Goal: Information Seeking & Learning: Learn about a topic

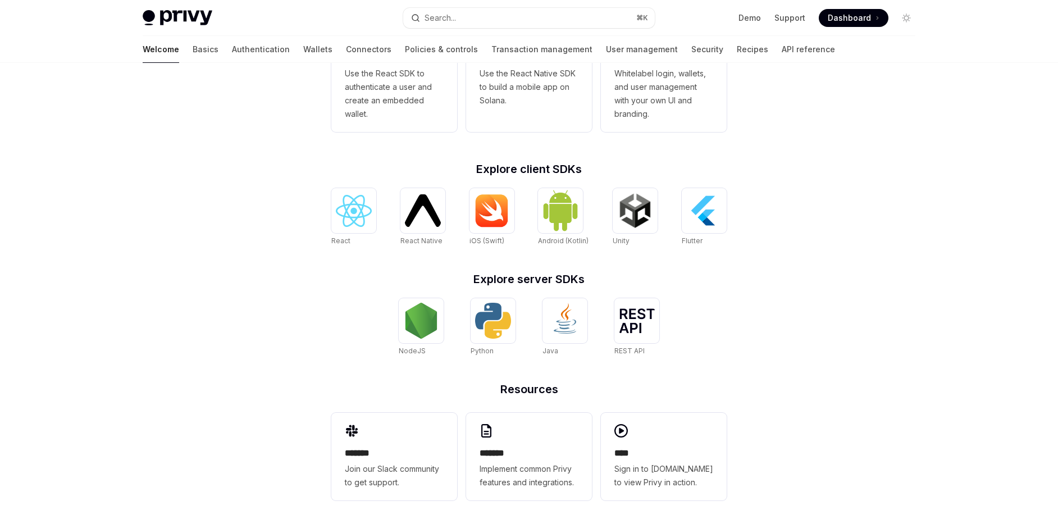
scroll to position [383, 0]
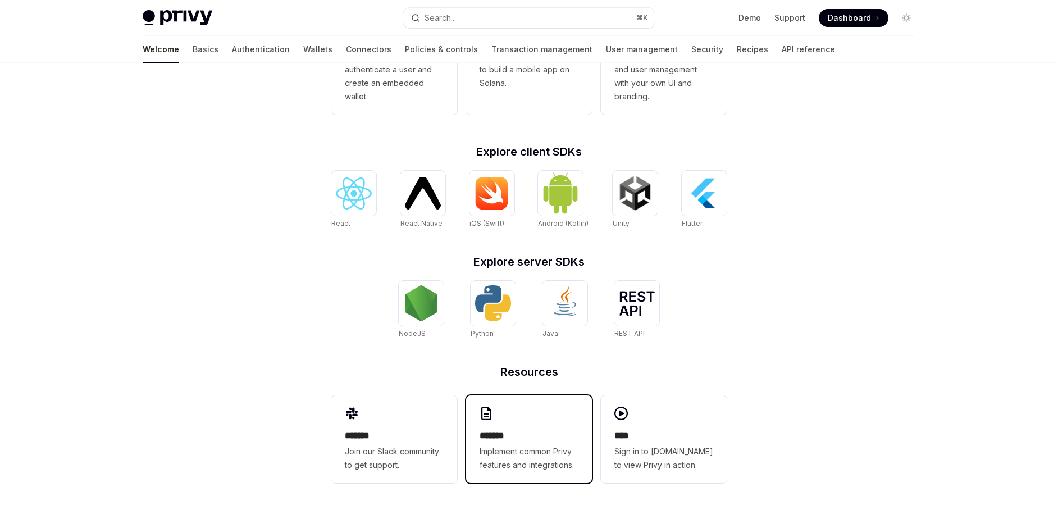
click at [512, 434] on h2 "*******" at bounding box center [529, 435] width 99 height 13
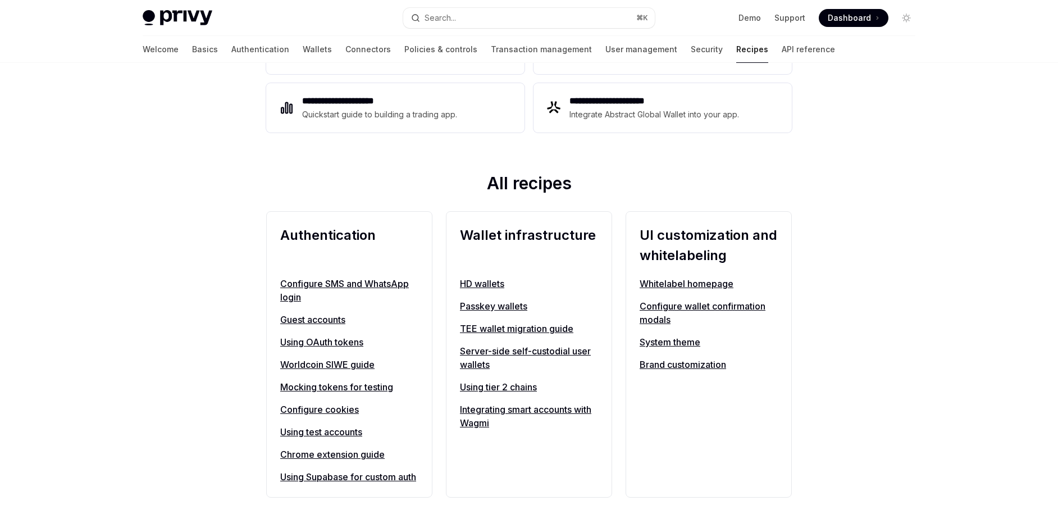
scroll to position [296, 0]
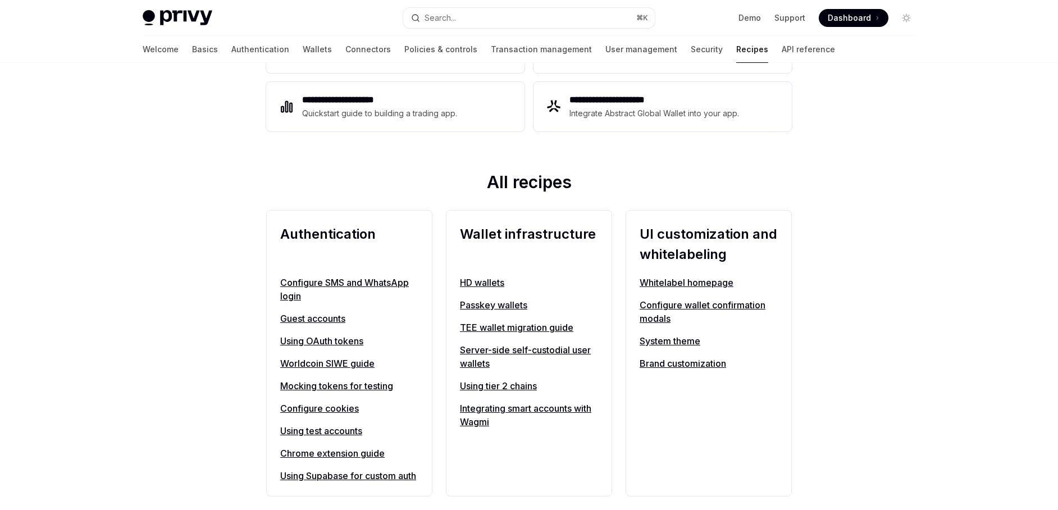
click at [515, 386] on link "Using tier 2 chains" at bounding box center [529, 385] width 138 height 13
type textarea "*"
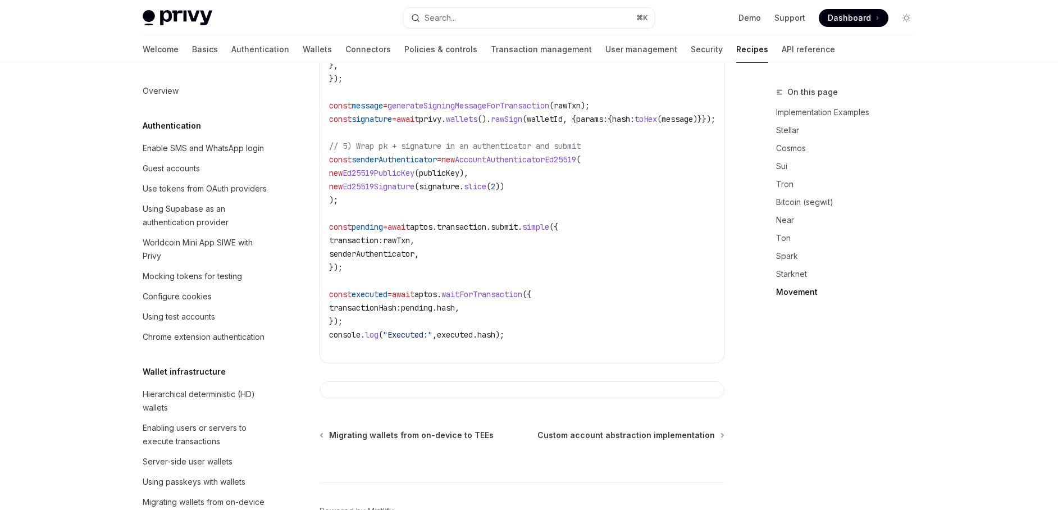
scroll to position [2358, 0]
click at [437, 18] on div "Search..." at bounding box center [440, 17] width 31 height 13
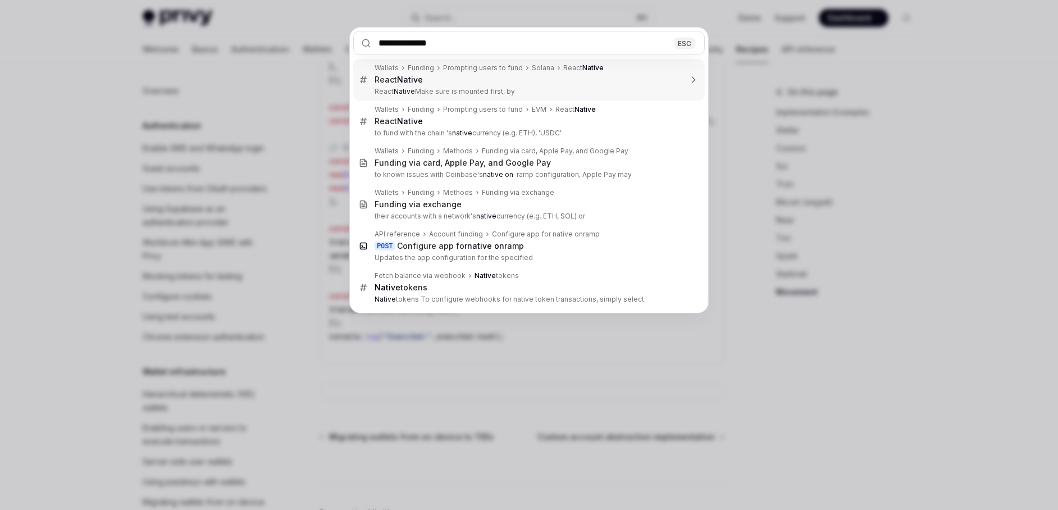
type input "**********"
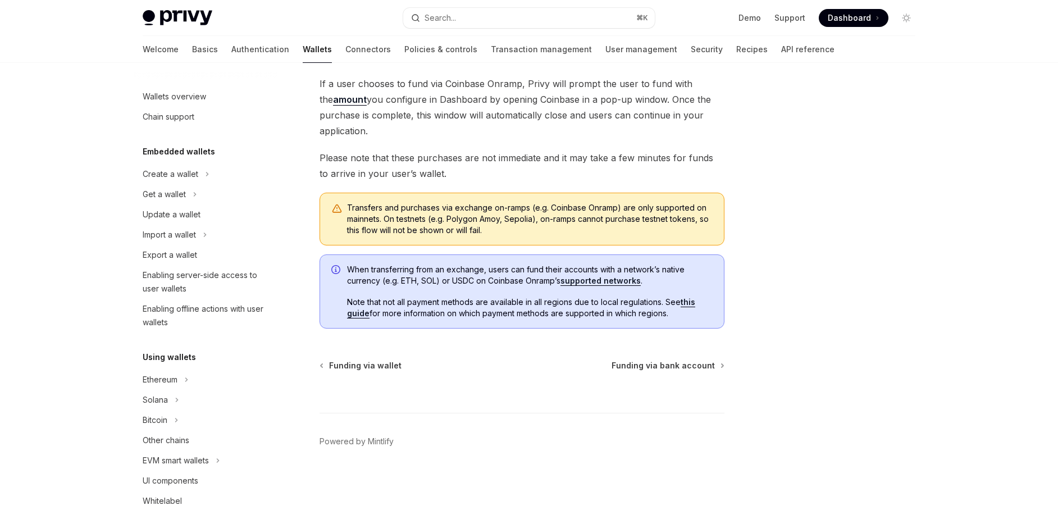
scroll to position [366, 0]
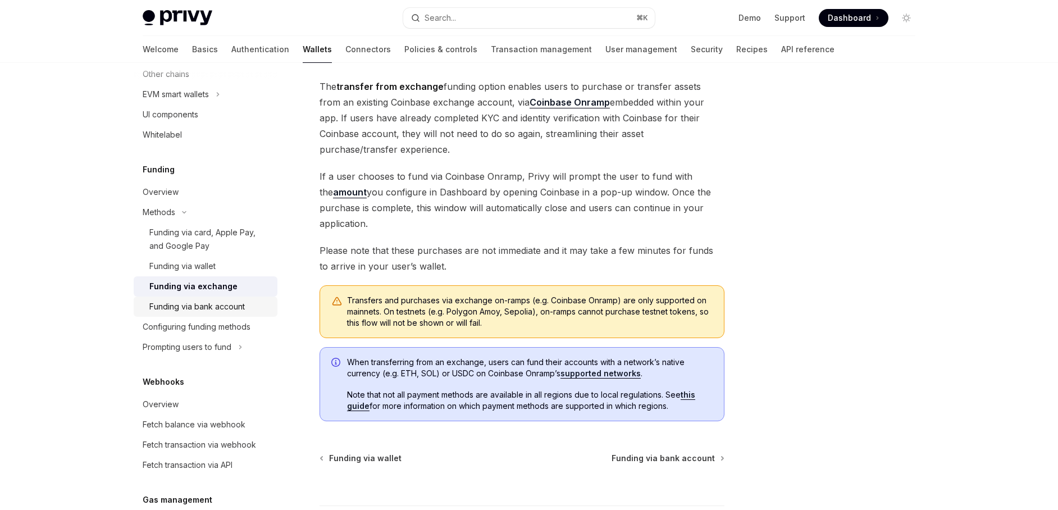
click at [220, 308] on div "Funding via bank account" at bounding box center [196, 306] width 95 height 13
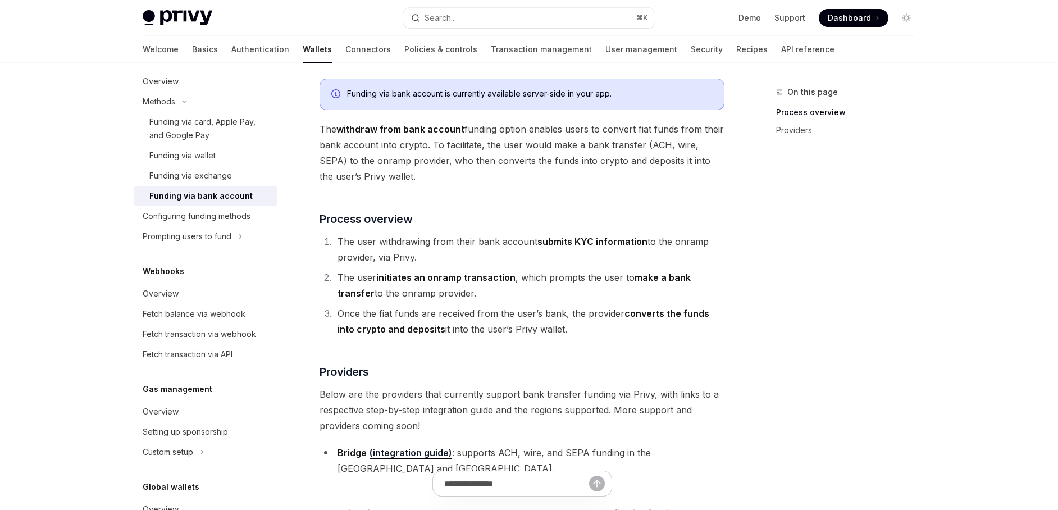
scroll to position [487, 0]
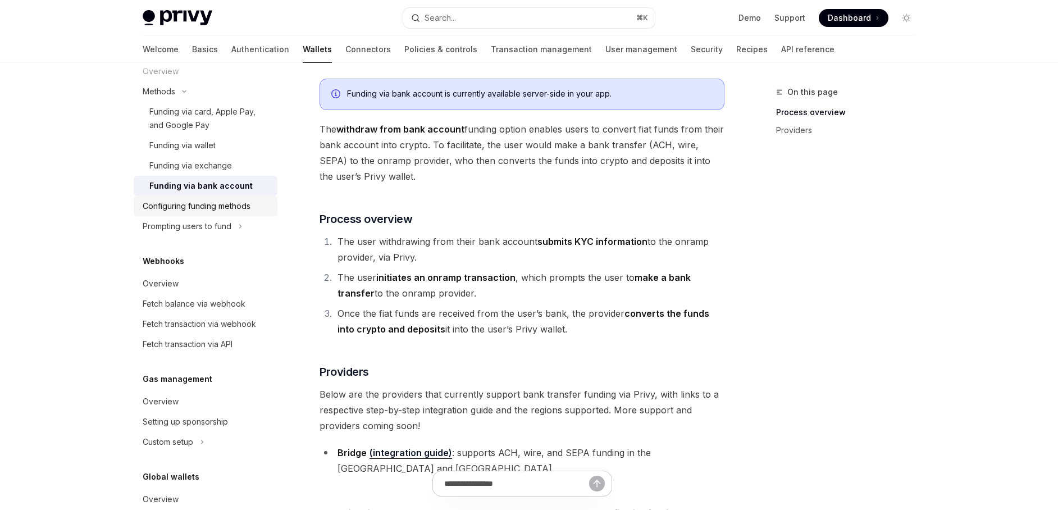
click at [221, 203] on div "Configuring funding methods" at bounding box center [197, 205] width 108 height 13
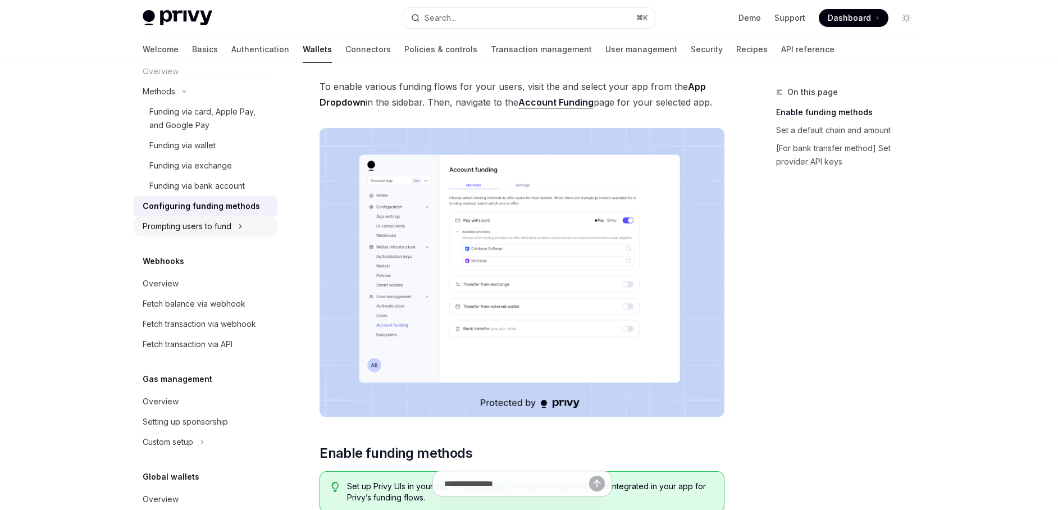
click at [211, 221] on div "Prompting users to fund" at bounding box center [187, 226] width 89 height 13
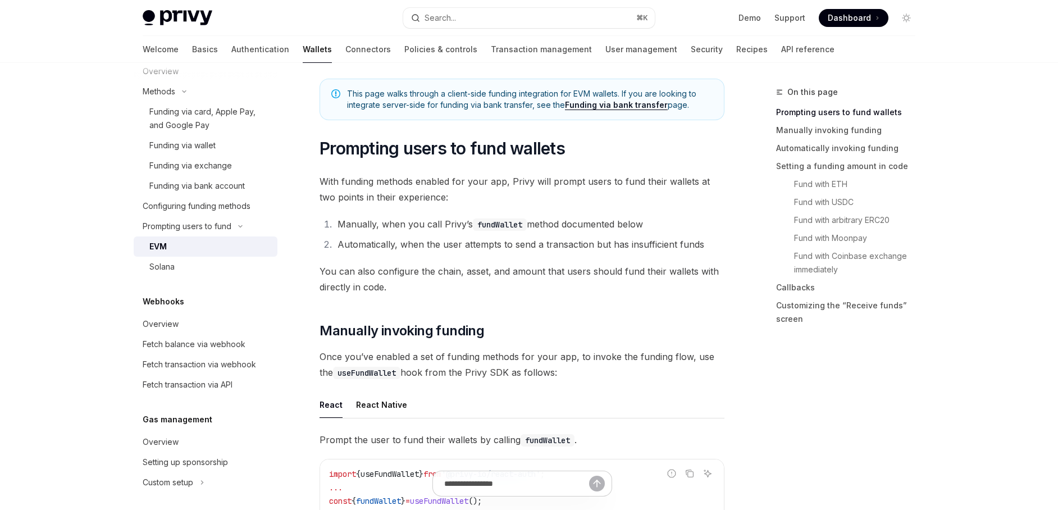
click at [167, 243] on div "EVM" at bounding box center [157, 246] width 17 height 13
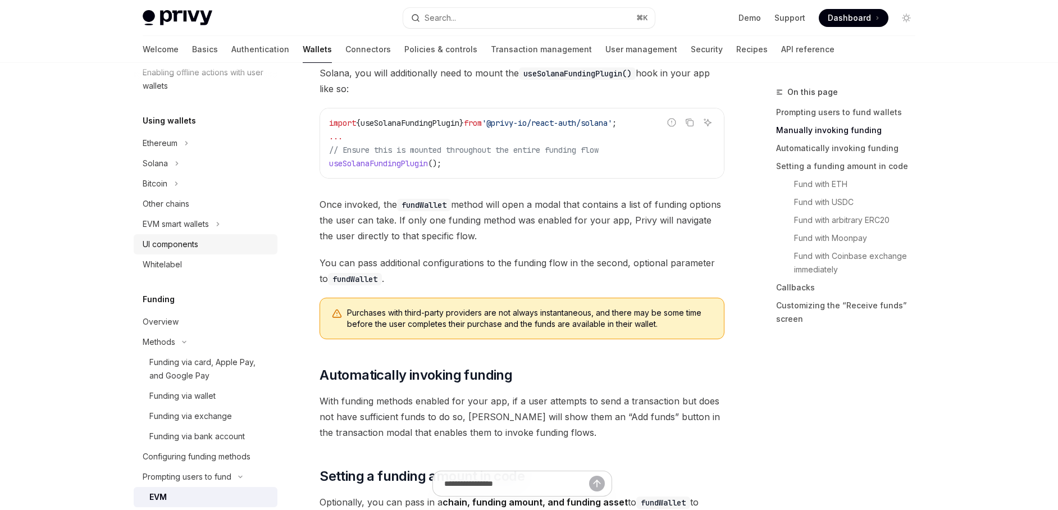
scroll to position [235, 0]
click at [162, 259] on div "Whitelabel" at bounding box center [162, 265] width 39 height 13
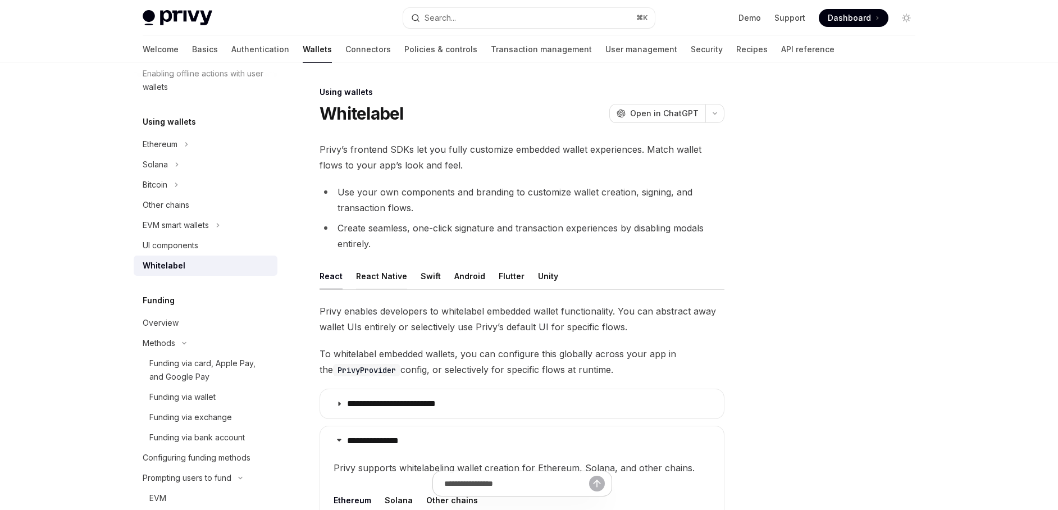
click at [382, 275] on button "React Native" at bounding box center [381, 276] width 51 height 26
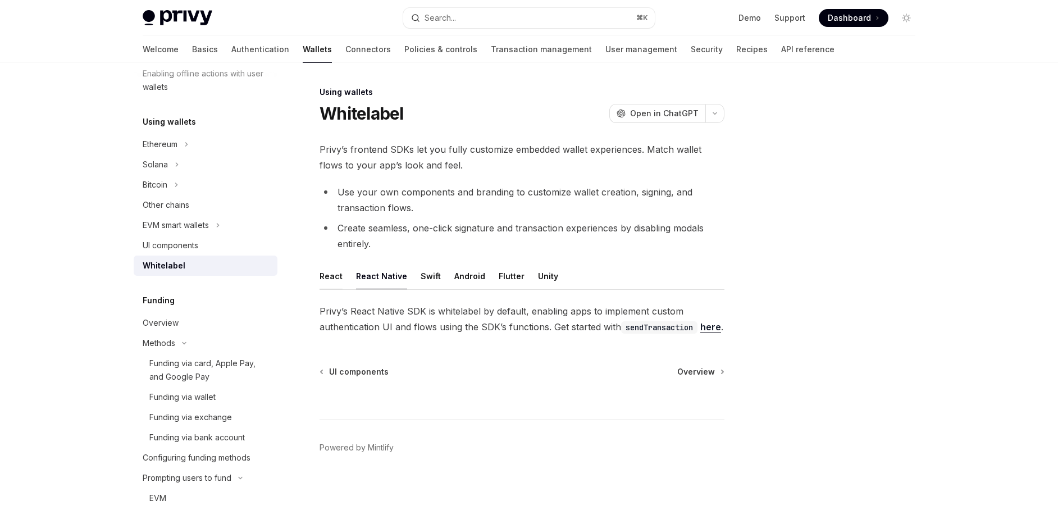
click at [322, 280] on button "React" at bounding box center [331, 276] width 23 height 26
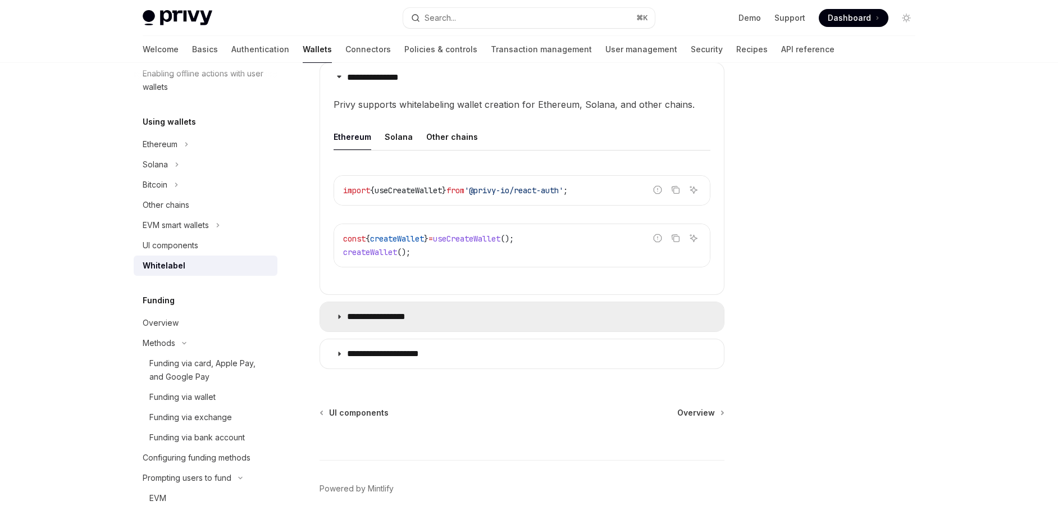
scroll to position [367, 0]
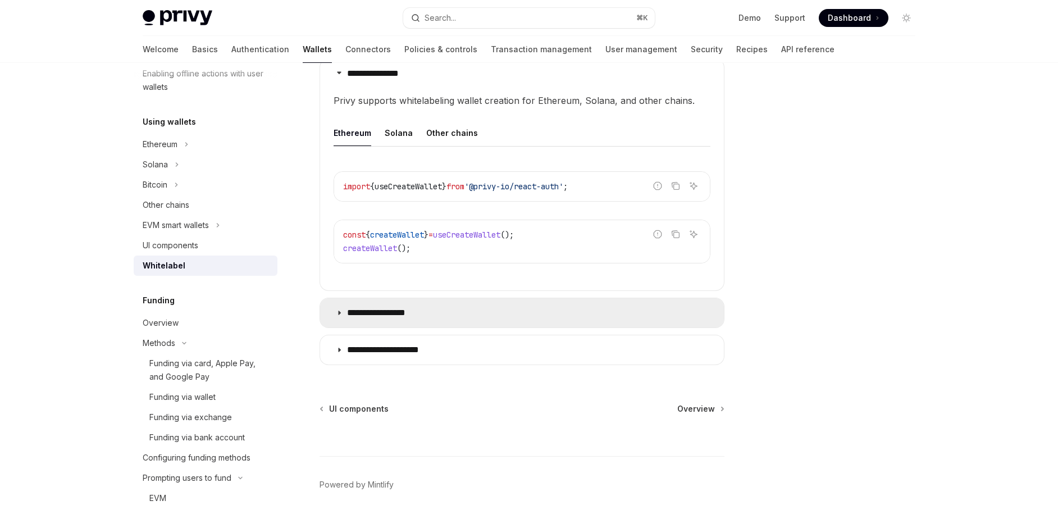
click at [335, 311] on summary "**********" at bounding box center [522, 312] width 404 height 29
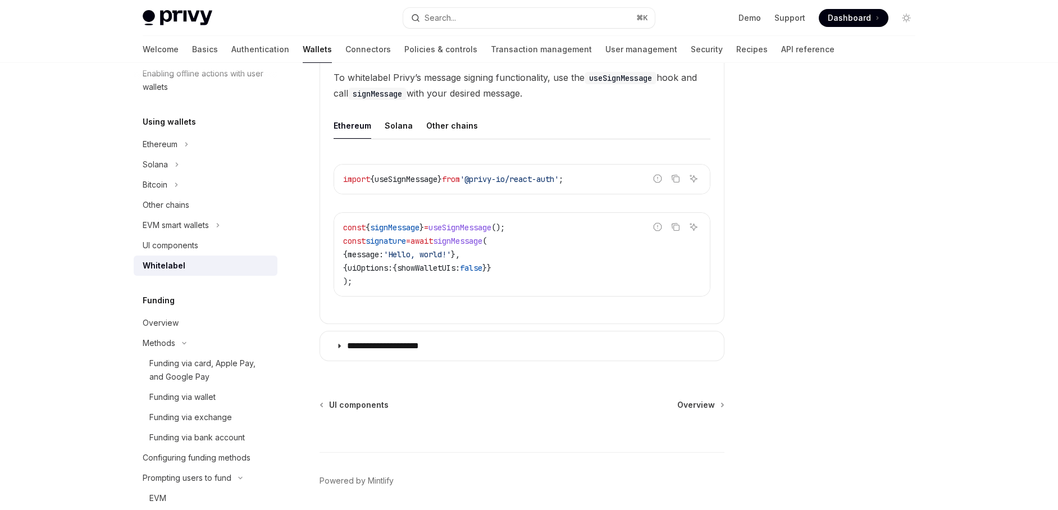
scroll to position [632, 0]
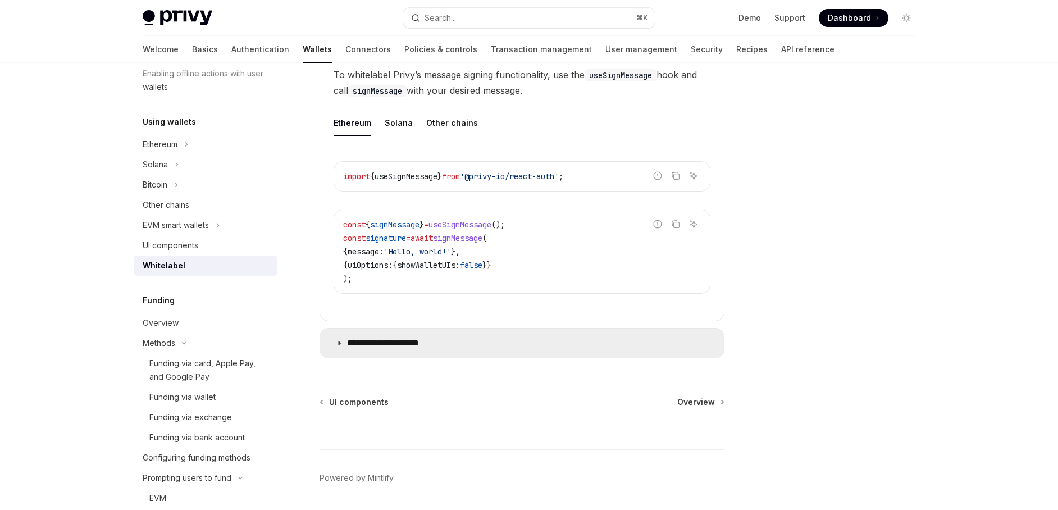
click at [344, 345] on summary "**********" at bounding box center [522, 343] width 404 height 29
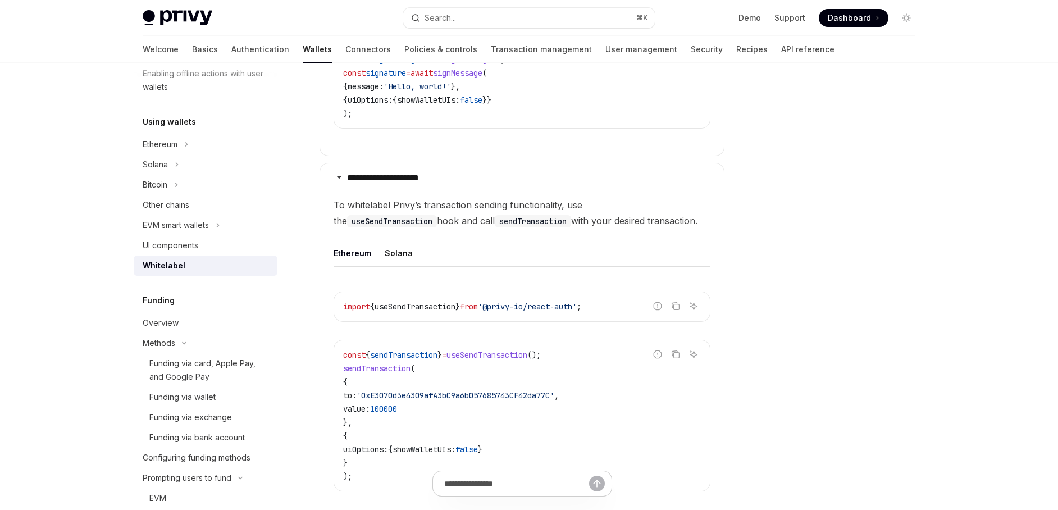
scroll to position [799, 0]
click at [188, 229] on div "EVM smart wallets" at bounding box center [176, 224] width 66 height 13
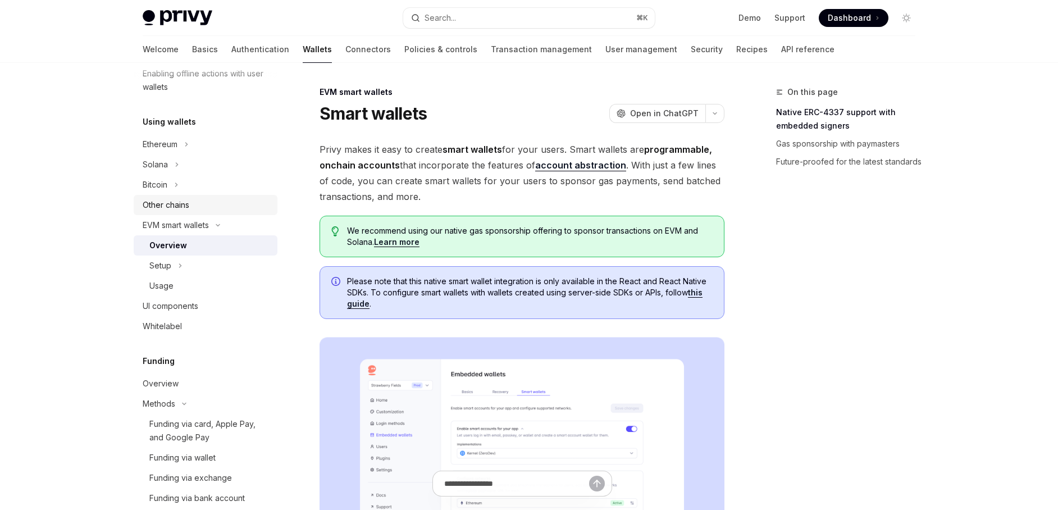
click at [153, 204] on div "Other chains" at bounding box center [166, 204] width 47 height 13
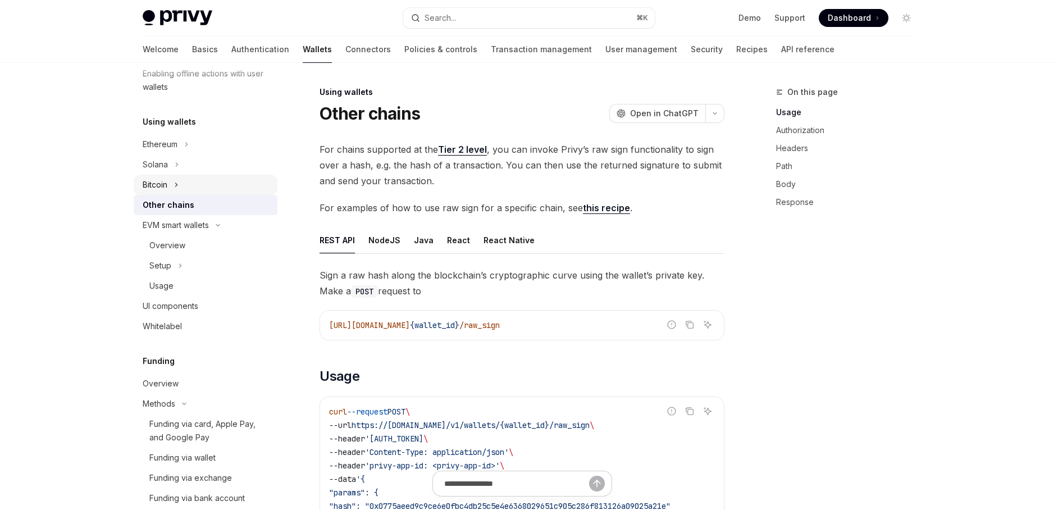
click at [165, 188] on div "Bitcoin" at bounding box center [155, 184] width 25 height 13
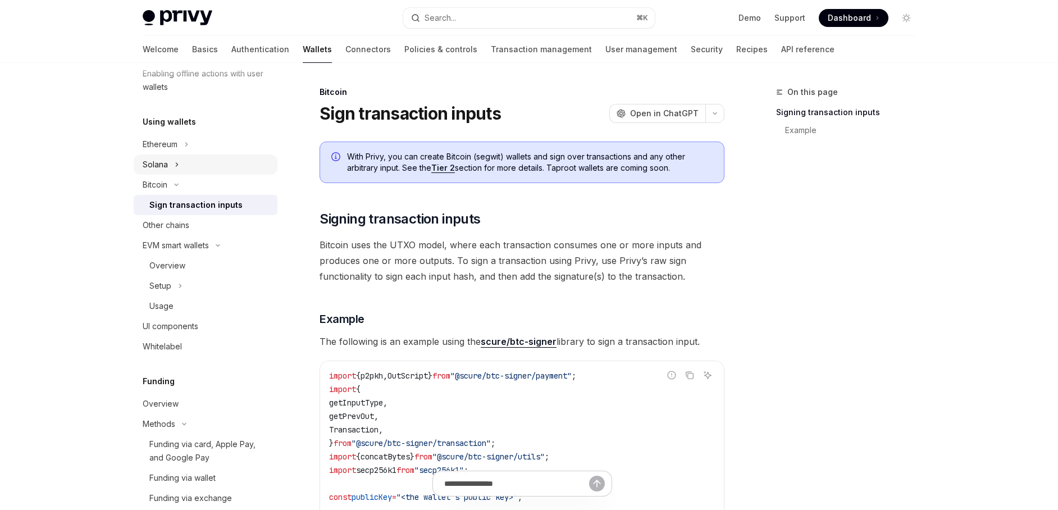
click at [161, 162] on div "Solana" at bounding box center [155, 164] width 25 height 13
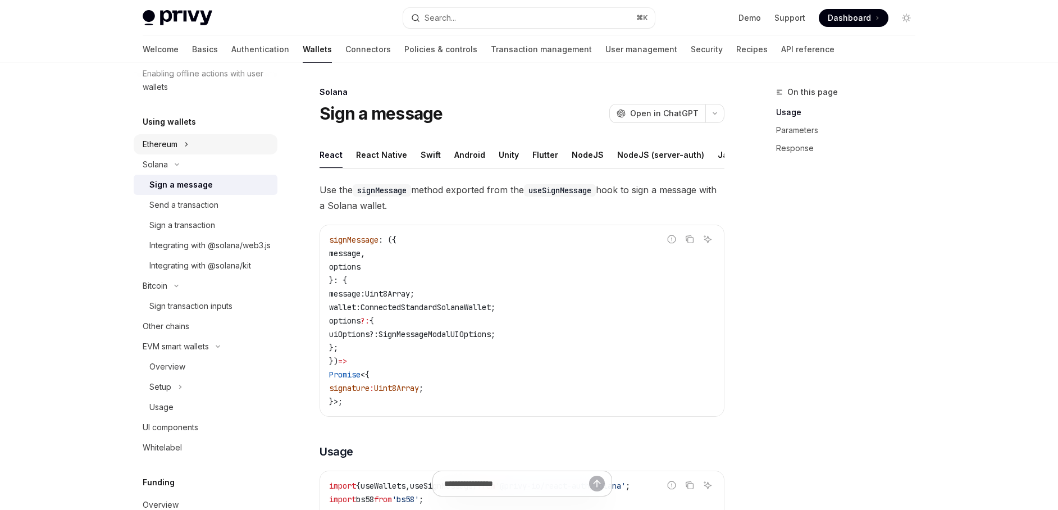
click at [167, 148] on div "Ethereum" at bounding box center [160, 144] width 35 height 13
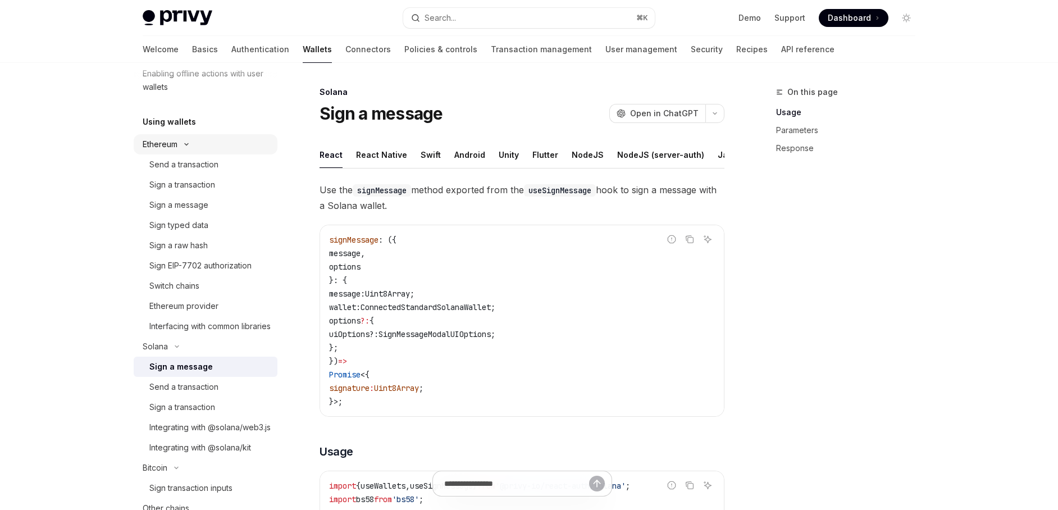
type textarea "*"
